Goal: Task Accomplishment & Management: Use online tool/utility

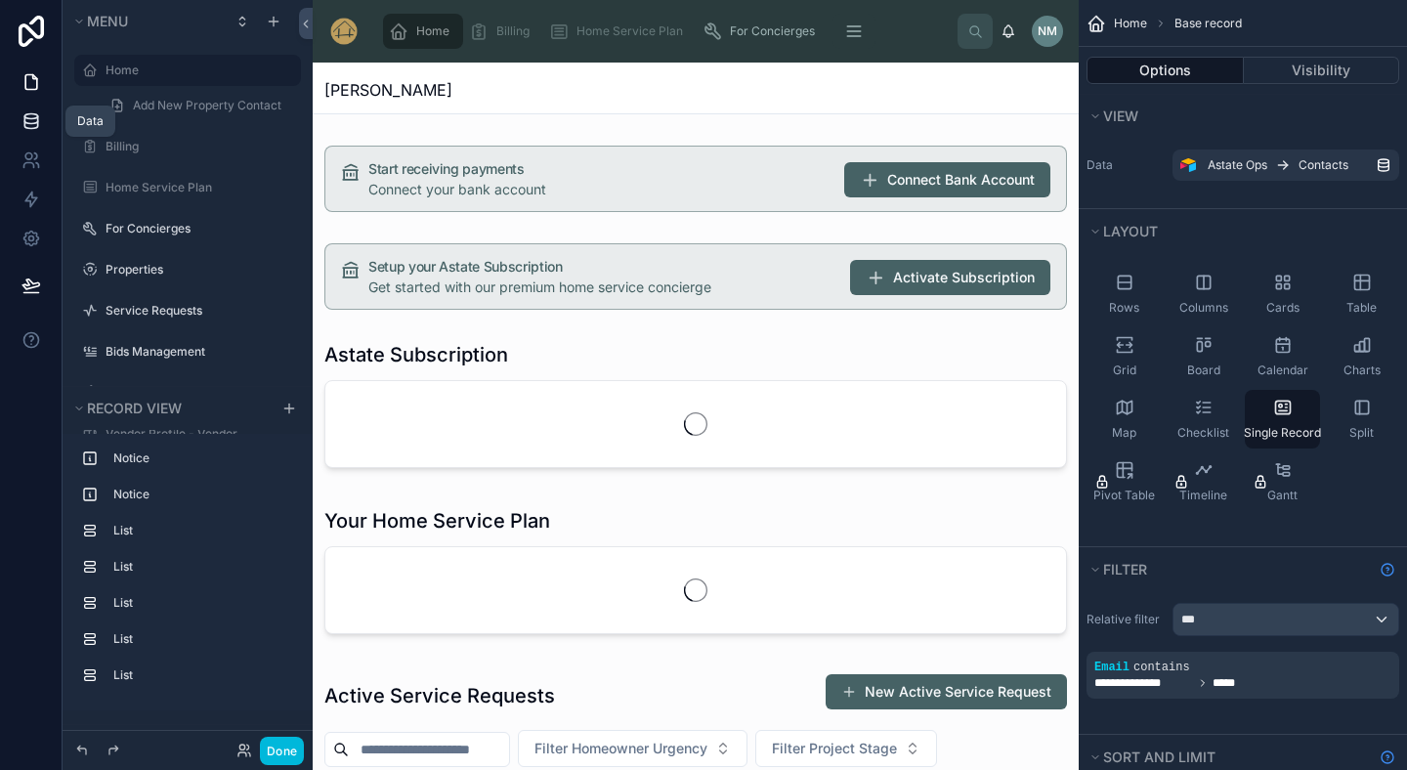
click at [30, 121] on icon at bounding box center [31, 121] width 20 height 20
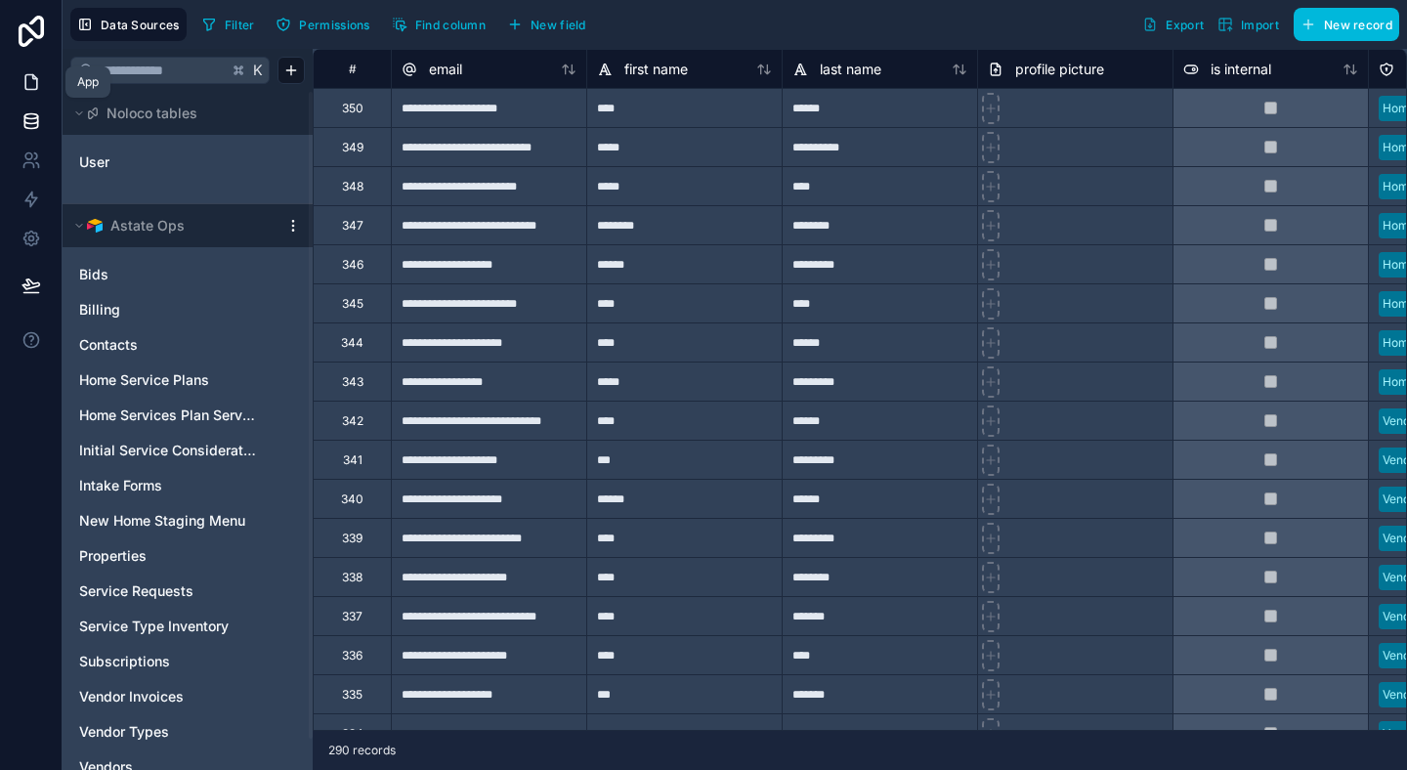
click at [28, 86] on icon at bounding box center [31, 82] width 20 height 20
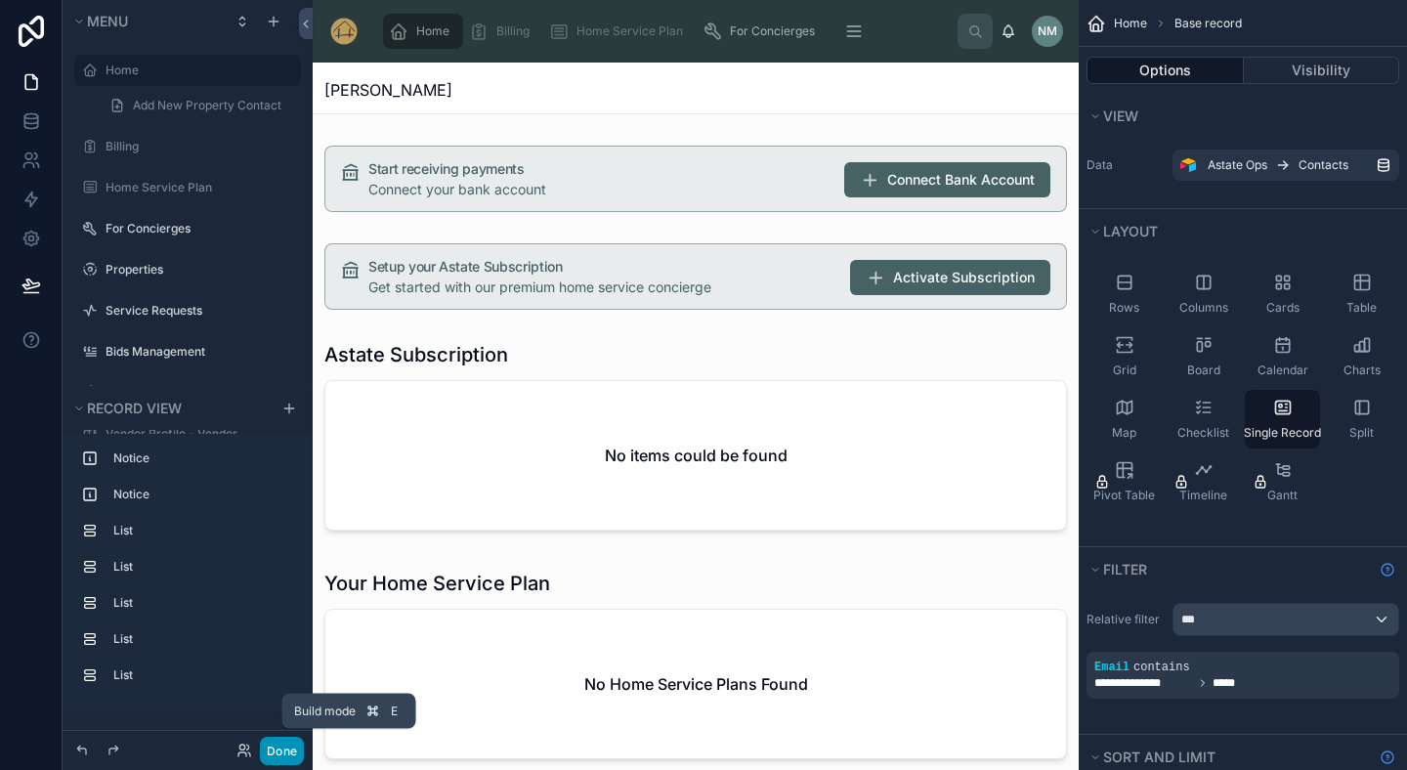
click at [292, 750] on button "Done" at bounding box center [282, 751] width 44 height 28
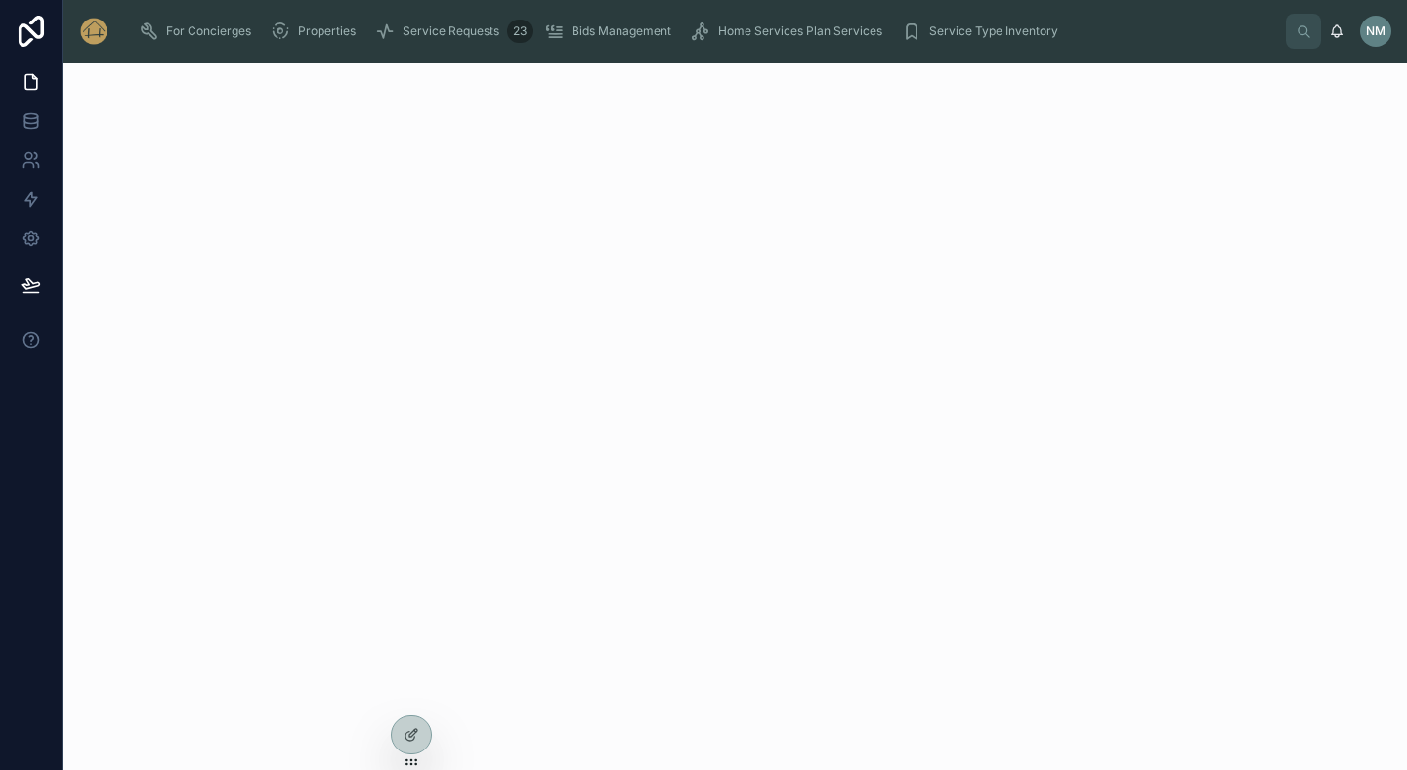
drag, startPoint x: 407, startPoint y: 751, endPoint x: 146, endPoint y: 647, distance: 282.0
click at [135, 652] on div "For Concierges Properties Service Requests 23 Bids Management Home Services Pla…" at bounding box center [735, 385] width 1345 height 770
click at [146, 647] on div at bounding box center [735, 416] width 1345 height 707
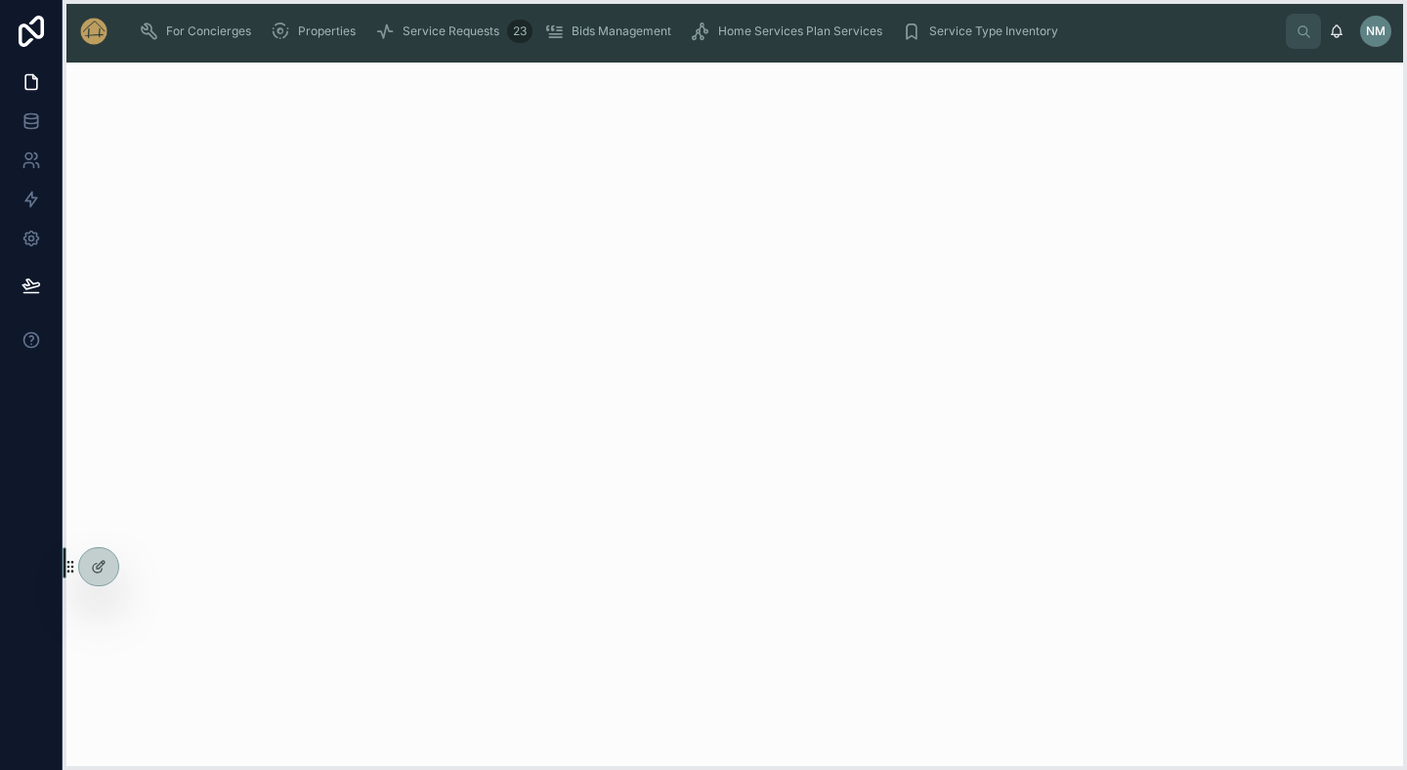
drag, startPoint x: 409, startPoint y: 761, endPoint x: 69, endPoint y: 593, distance: 379.3
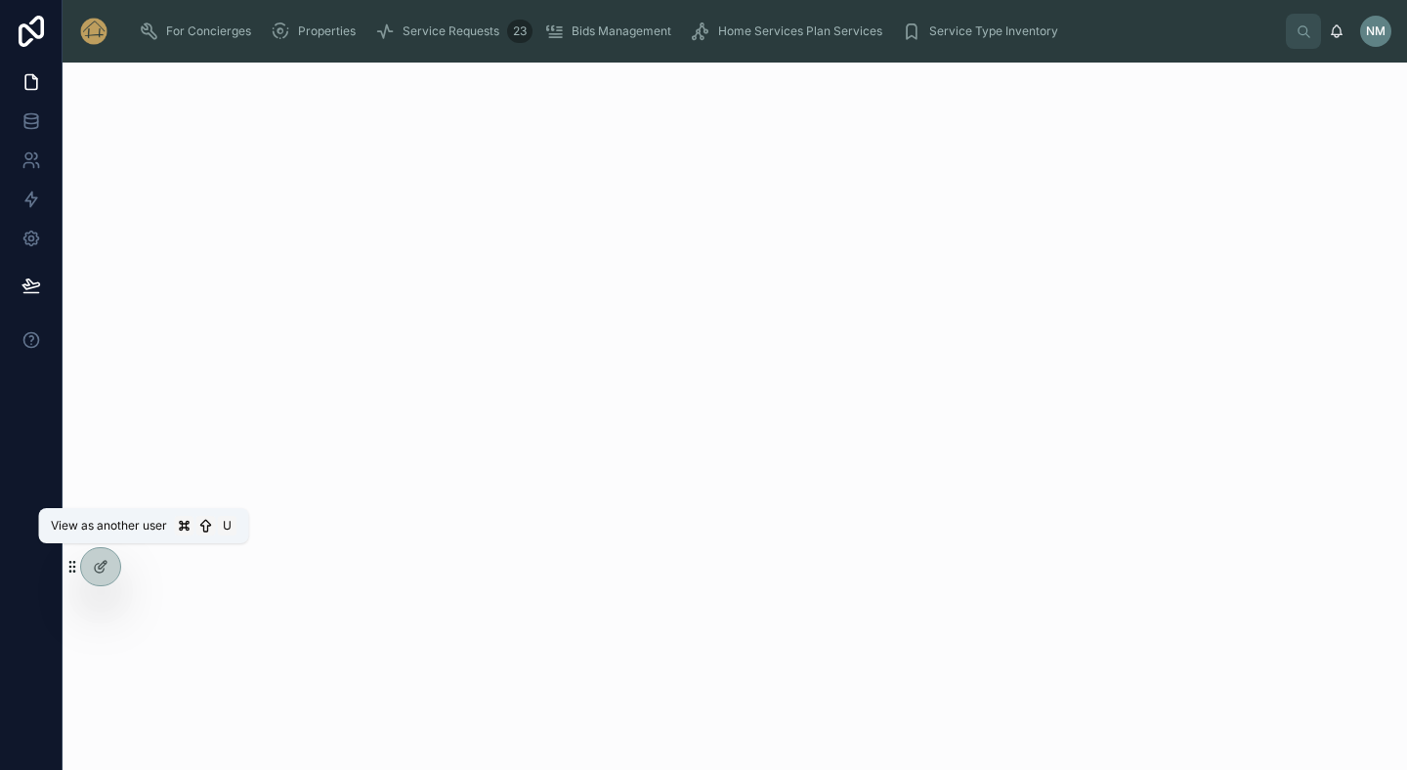
click at [0, 0] on icon at bounding box center [0, 0] width 0 height 0
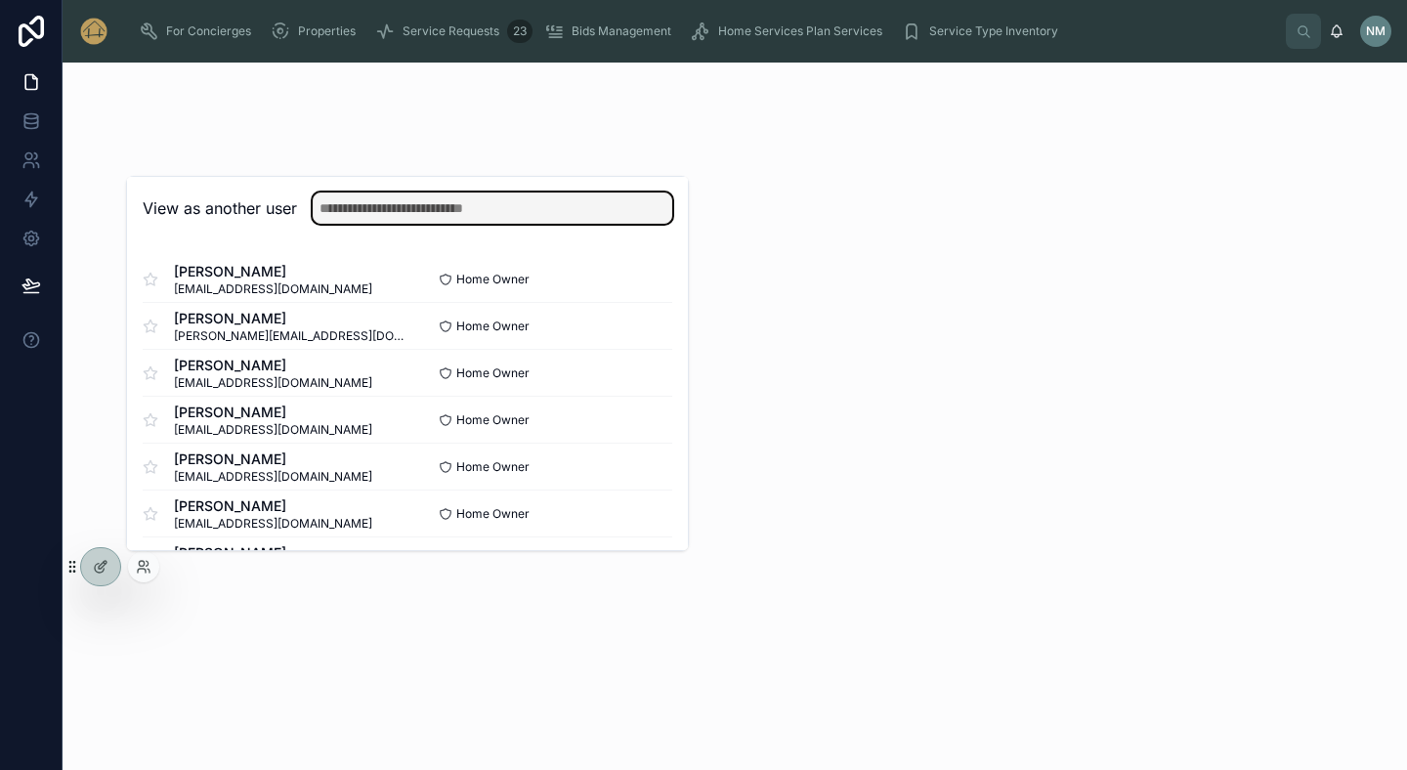
click at [353, 211] on input "text" at bounding box center [493, 208] width 360 height 31
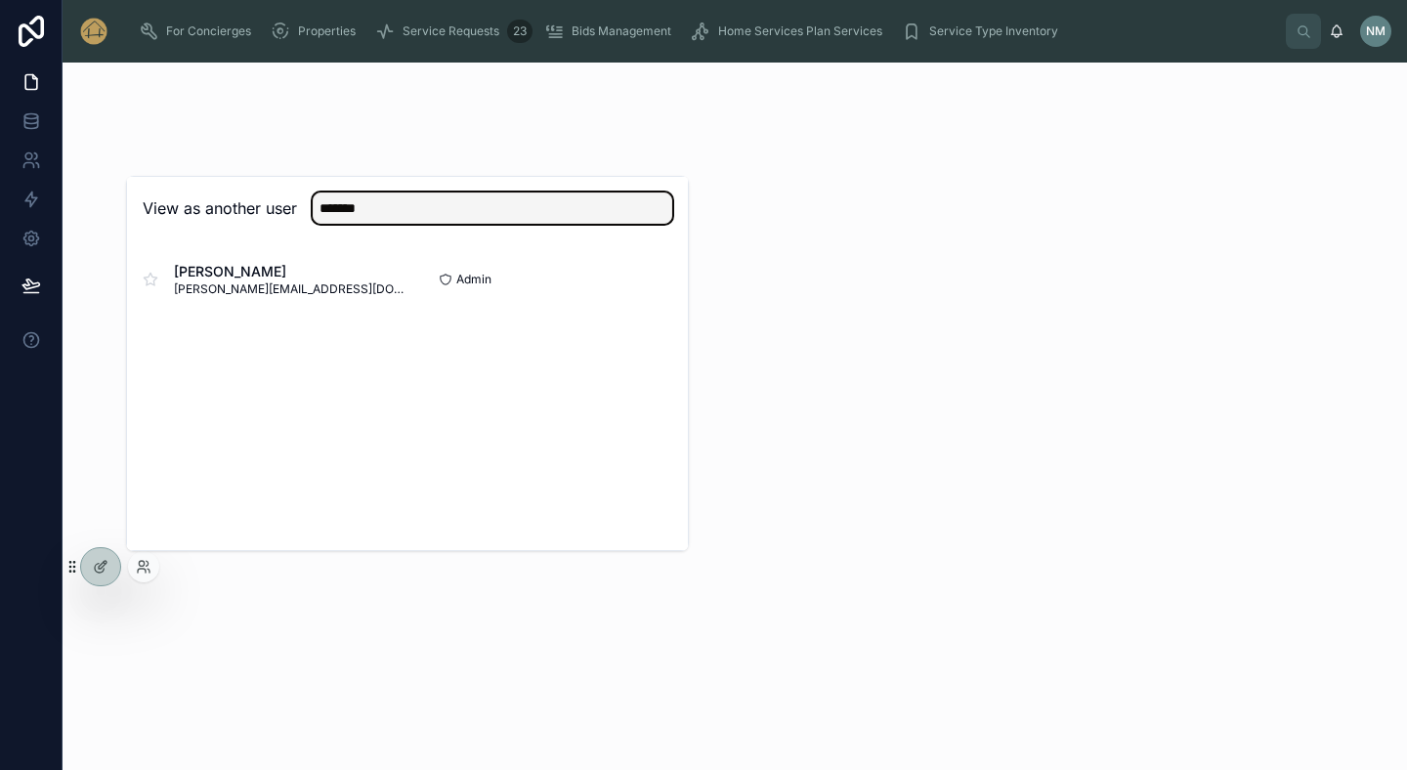
click at [382, 213] on input "*******" at bounding box center [493, 208] width 360 height 31
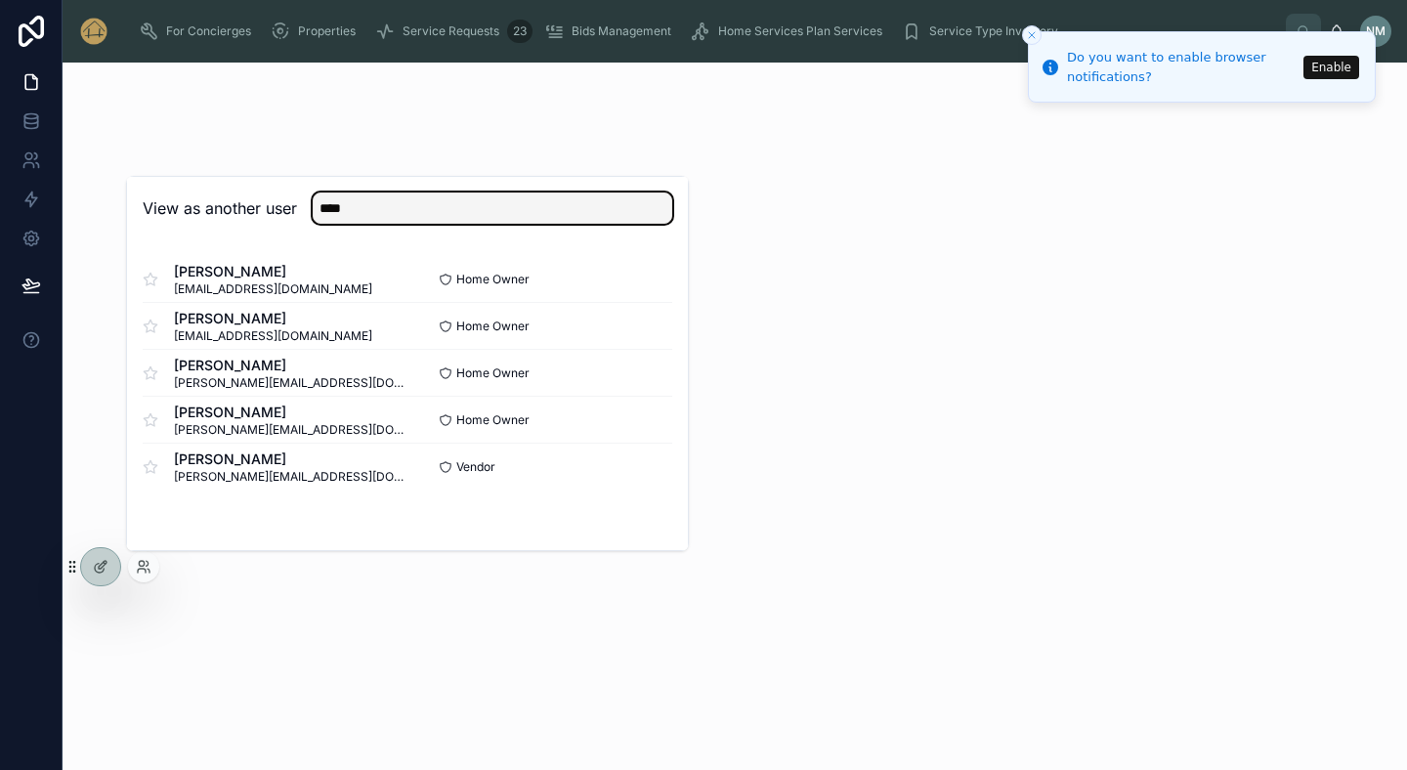
type input "****"
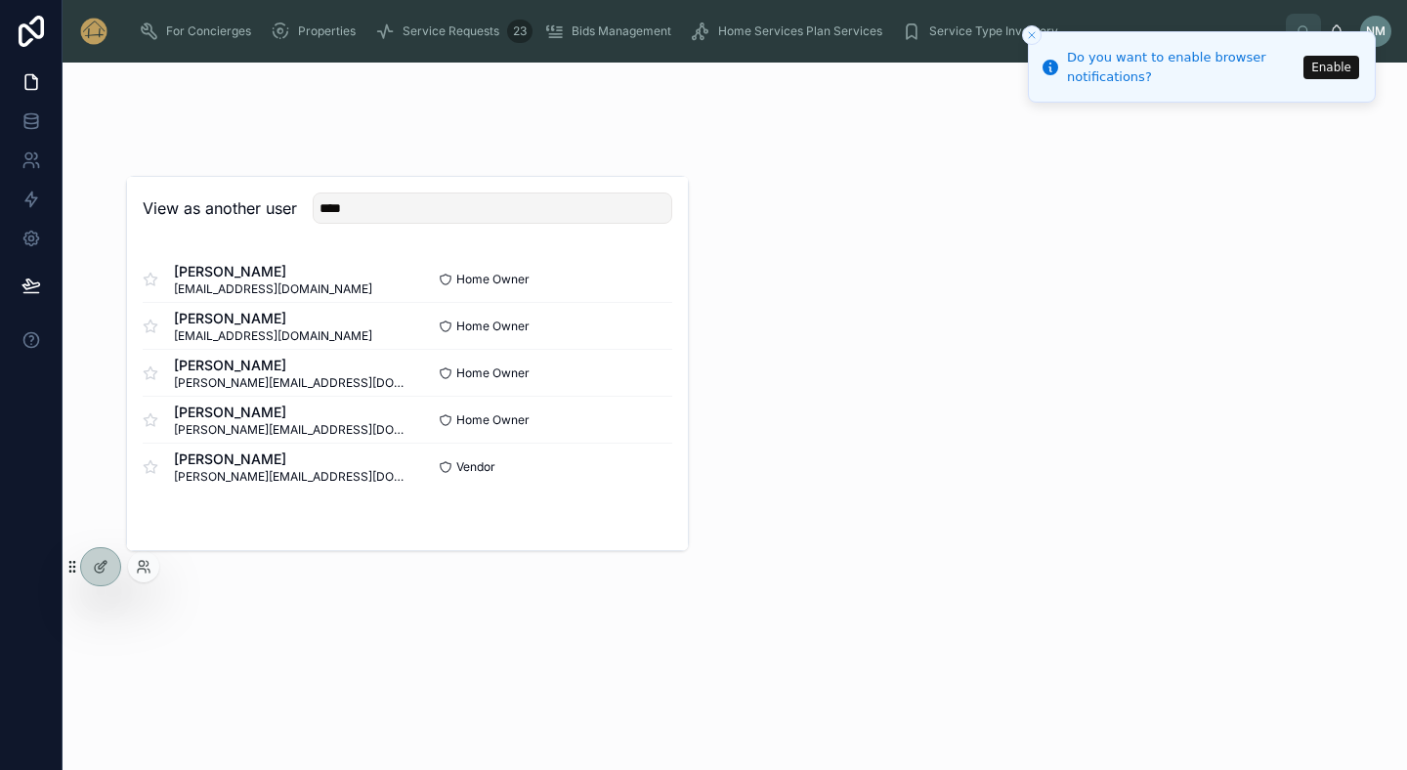
click at [0, 0] on button "Select" at bounding box center [0, 0] width 0 height 0
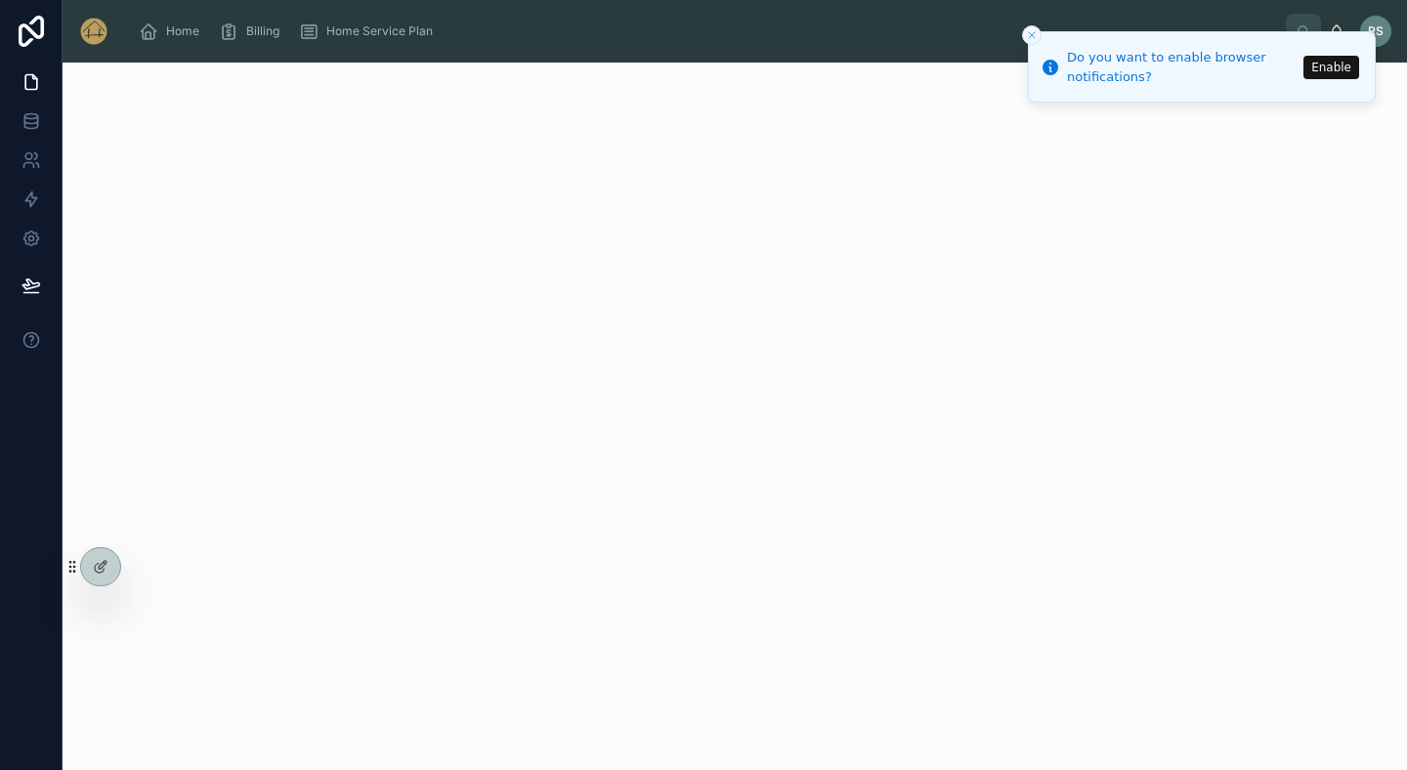
click at [0, 0] on icon at bounding box center [0, 0] width 0 height 0
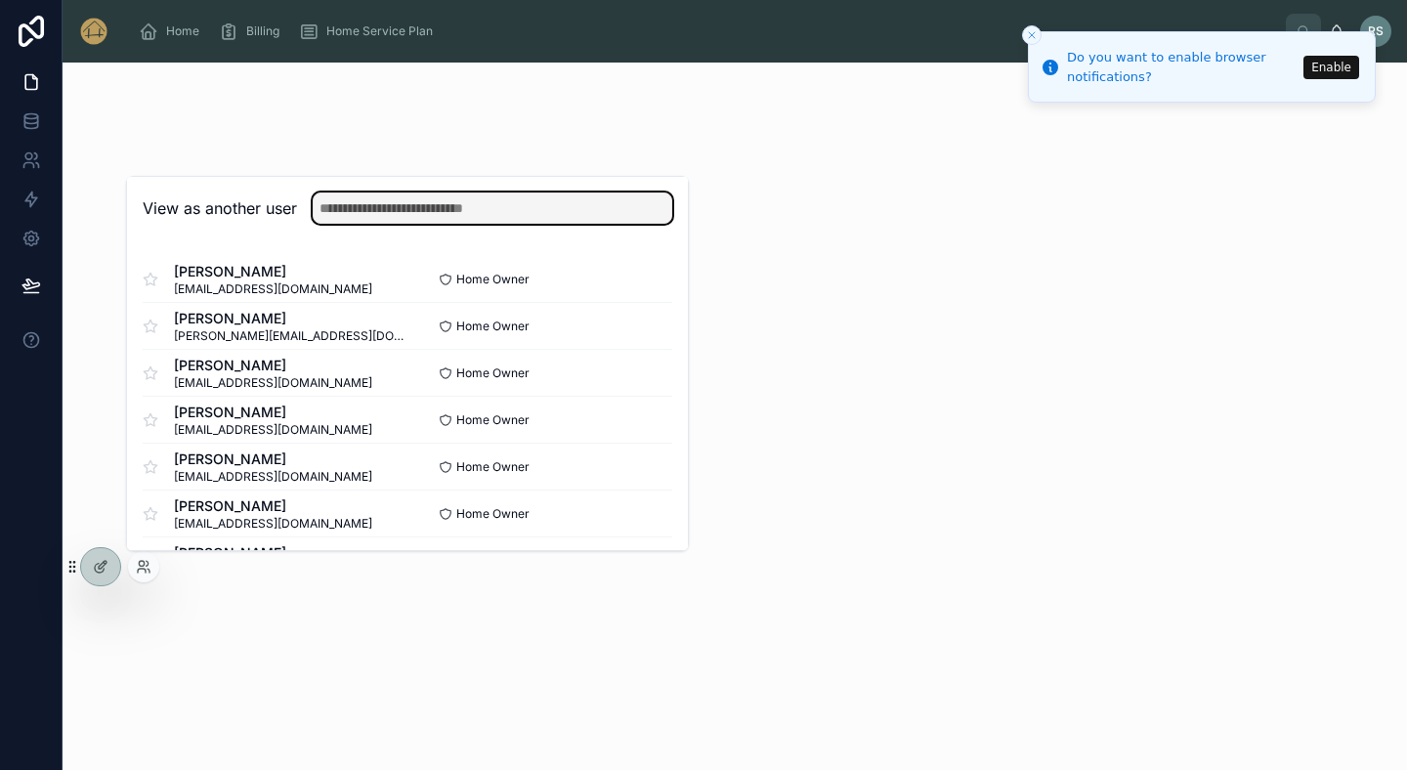
click at [405, 213] on input "text" at bounding box center [493, 208] width 360 height 31
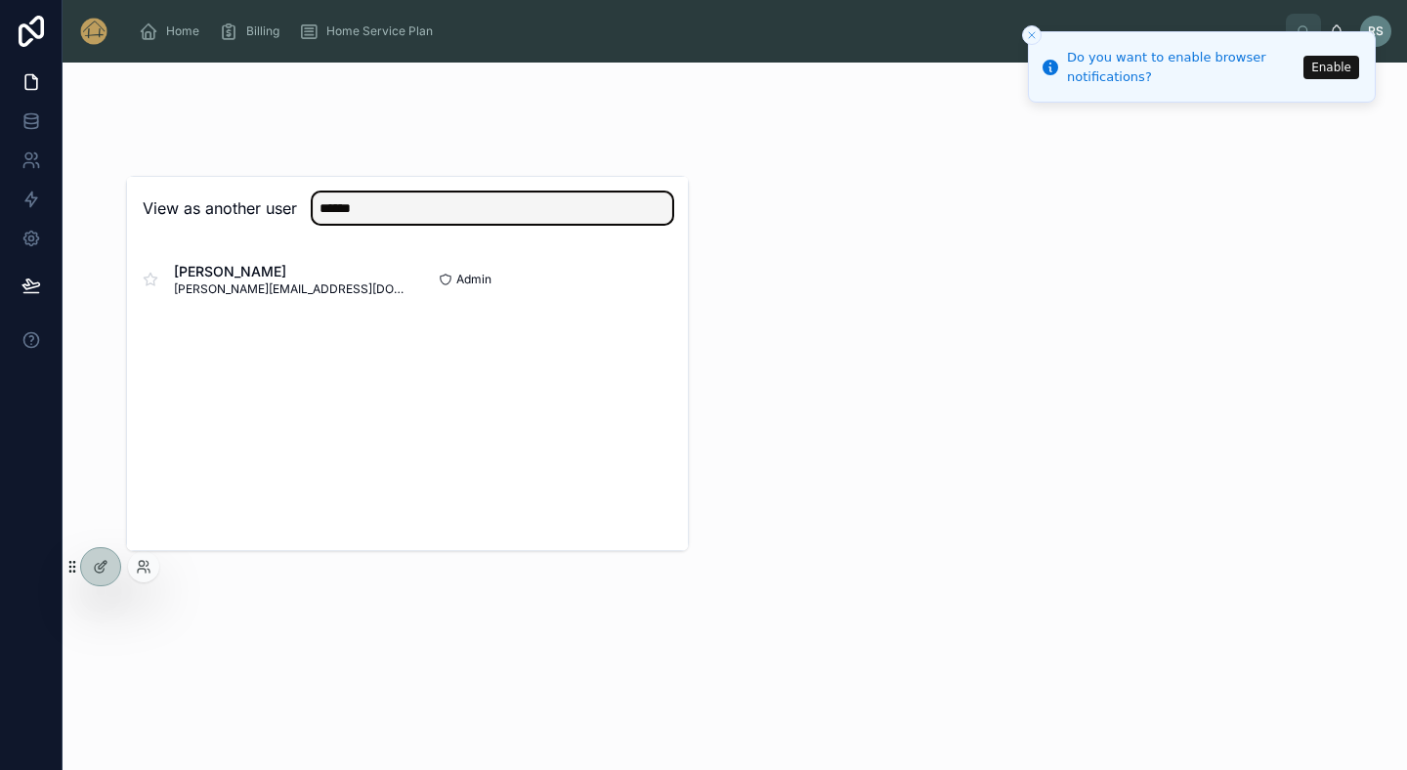
type input "******"
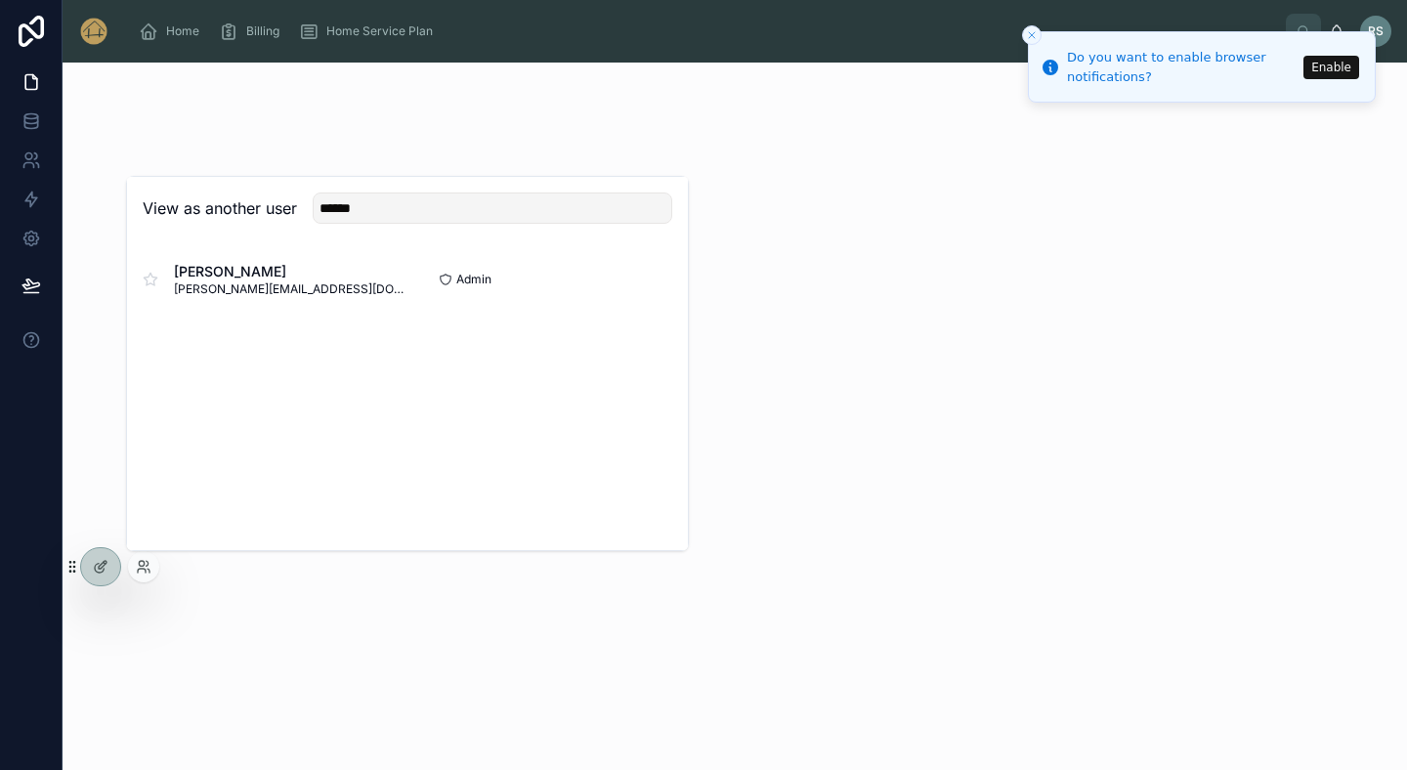
click at [0, 0] on button "Select" at bounding box center [0, 0] width 0 height 0
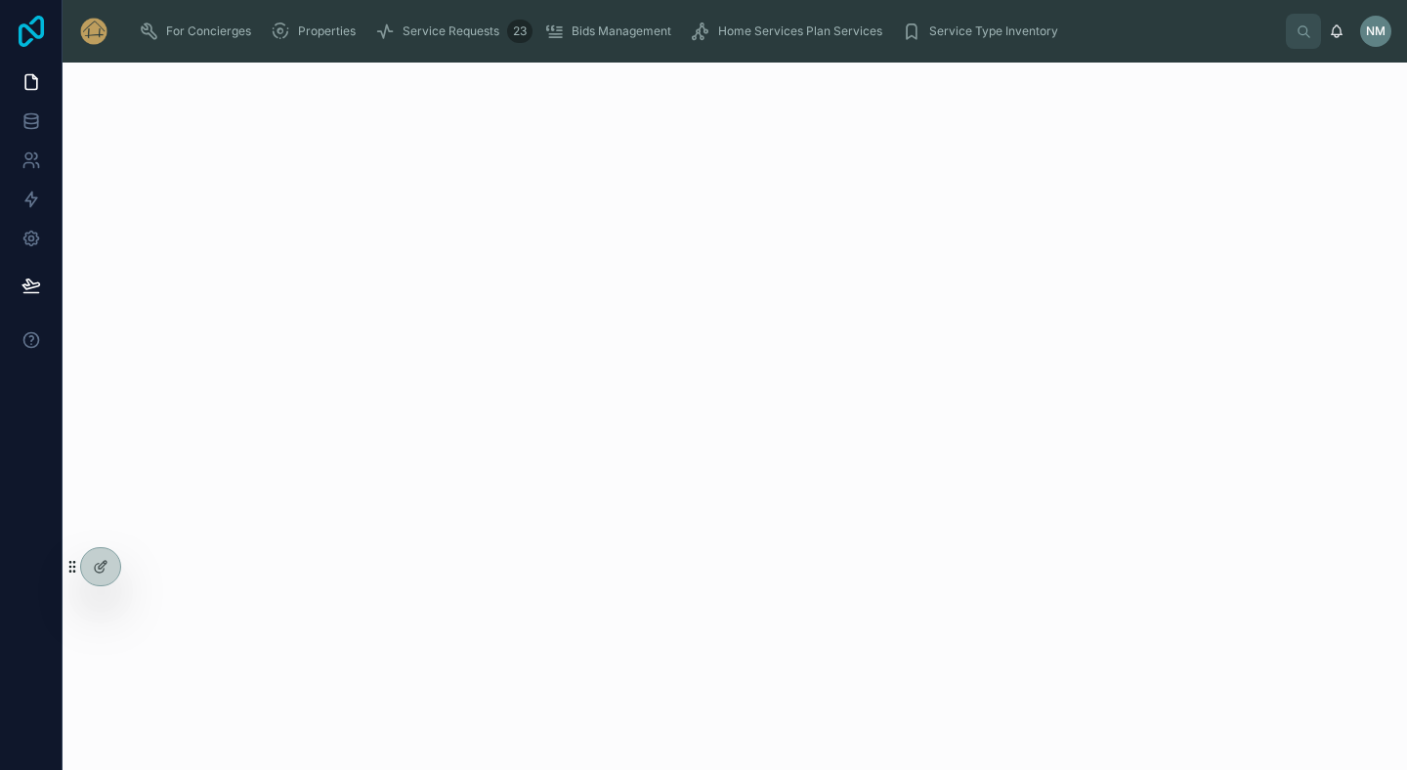
click at [29, 37] on icon at bounding box center [31, 31] width 39 height 31
